Goal: Find specific page/section: Find specific page/section

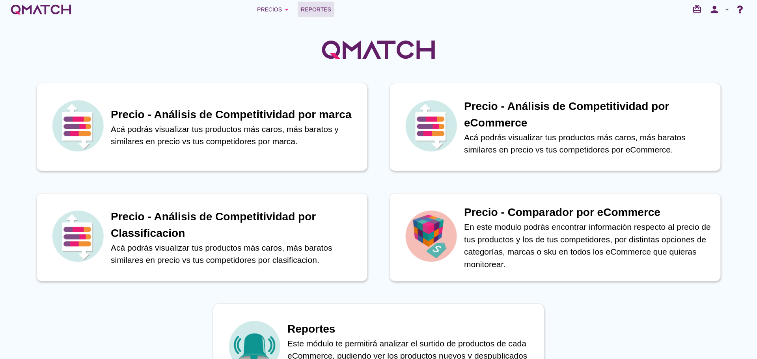
click at [327, 8] on link "Reportes" at bounding box center [316, 10] width 37 height 16
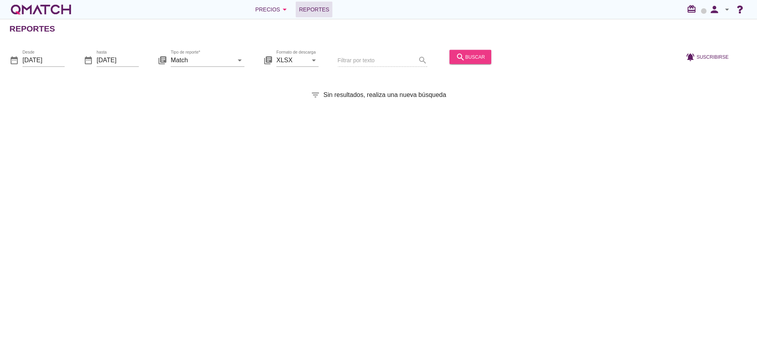
click at [456, 58] on icon "search" at bounding box center [460, 56] width 9 height 9
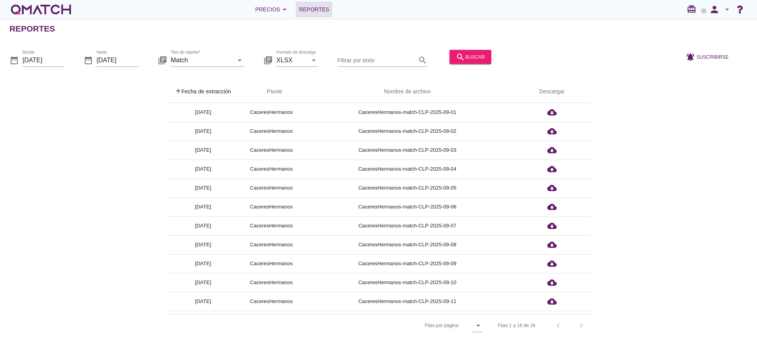
click at [207, 93] on th "arrow_upward Fecha de extracción" at bounding box center [203, 92] width 75 height 22
click at [716, 13] on icon "person" at bounding box center [715, 9] width 16 height 11
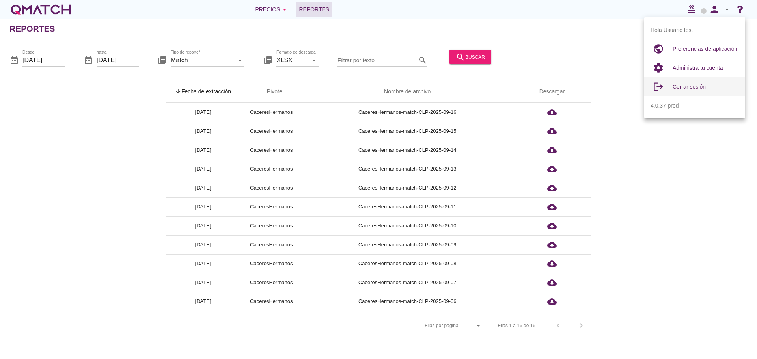
click at [693, 87] on span "Cerrar sesión" at bounding box center [689, 87] width 33 height 6
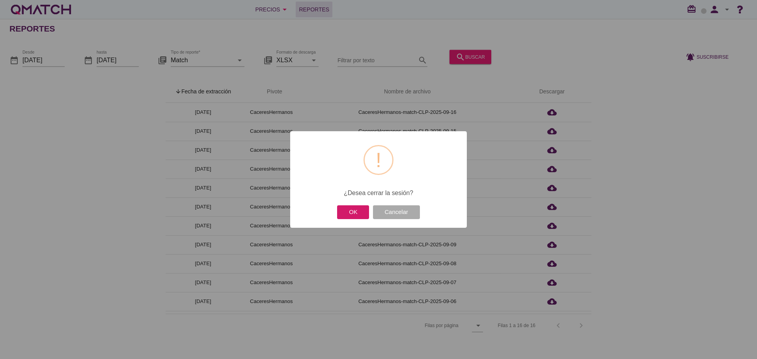
click at [348, 212] on button "OK" at bounding box center [353, 213] width 32 height 14
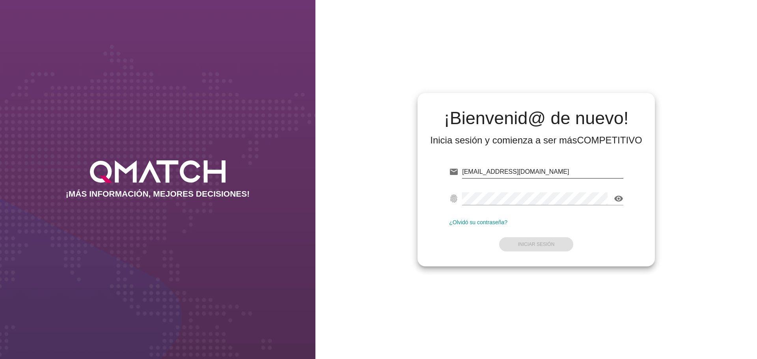
click at [567, 168] on input "test@test.cacereshermanos.cl" at bounding box center [542, 172] width 161 height 13
type input "test@test.cencosud.com.co"
click at [536, 245] on strong "Iniciar Sesión" at bounding box center [536, 245] width 37 height 6
